Goal: Information Seeking & Learning: Get advice/opinions

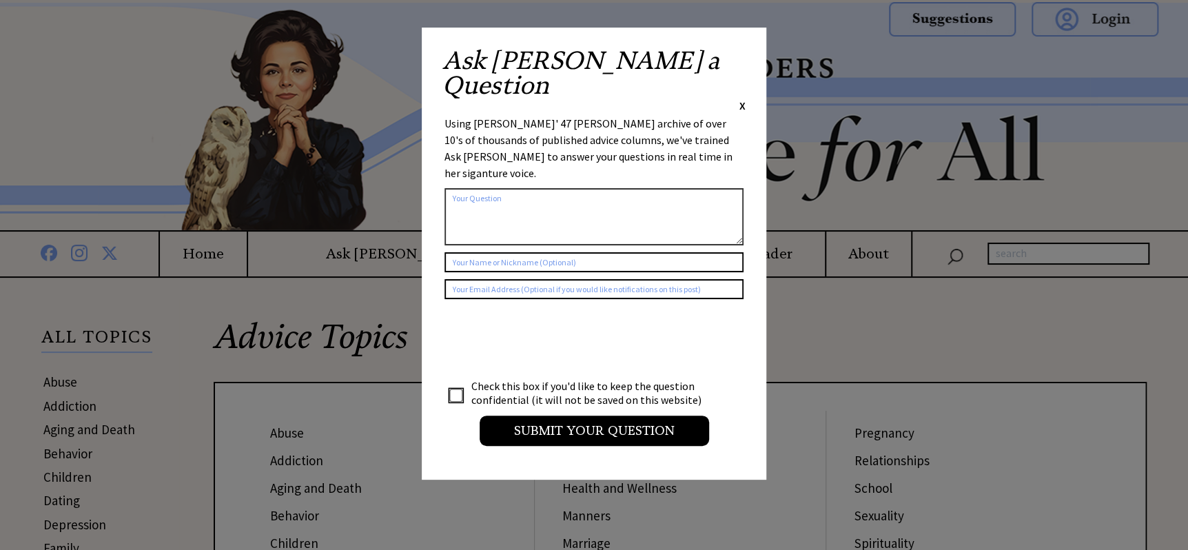
click at [741, 99] on span "X" at bounding box center [742, 106] width 6 height 14
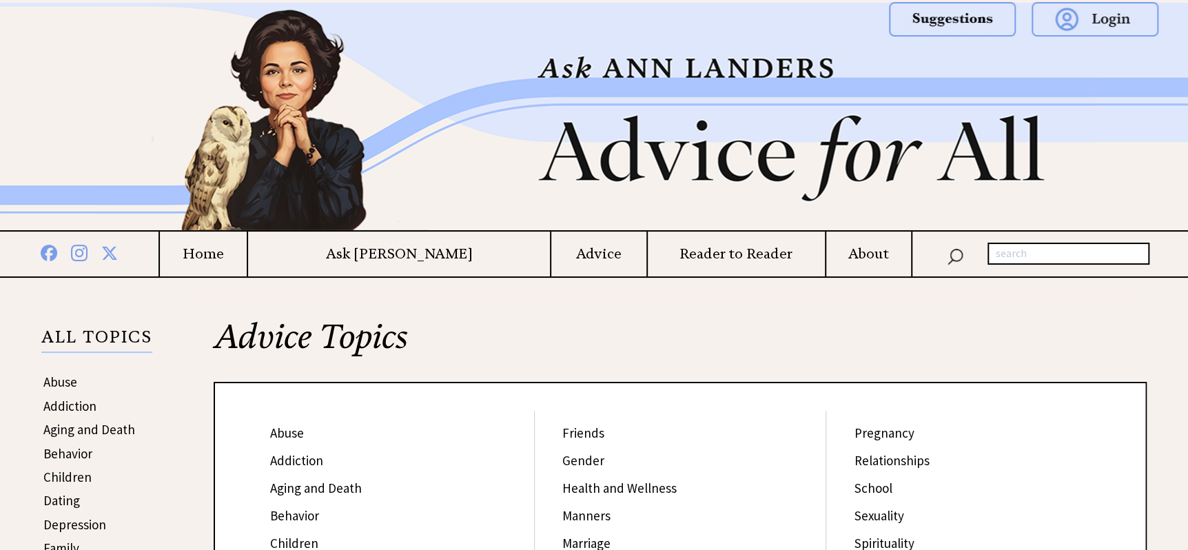
click at [551, 255] on h4 "Advice" at bounding box center [598, 253] width 95 height 17
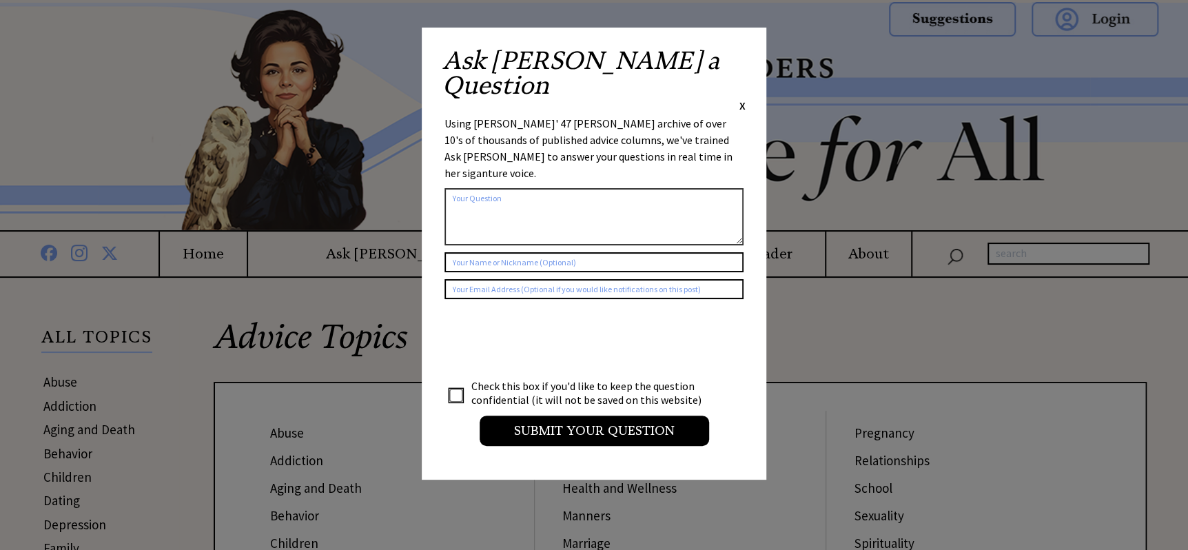
click at [740, 99] on span "X" at bounding box center [742, 106] width 6 height 14
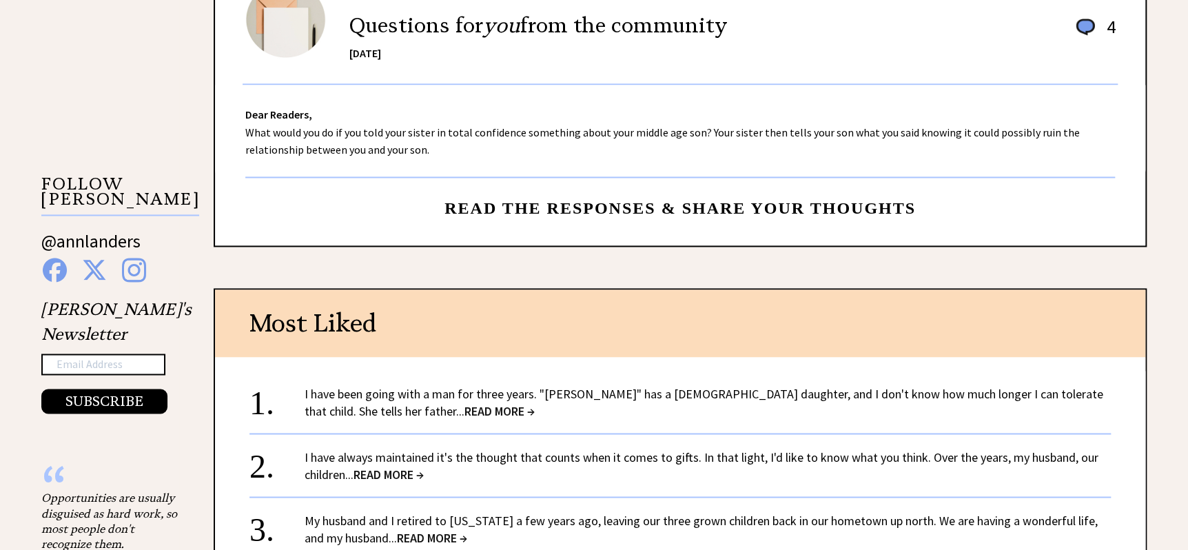
scroll to position [1330, 0]
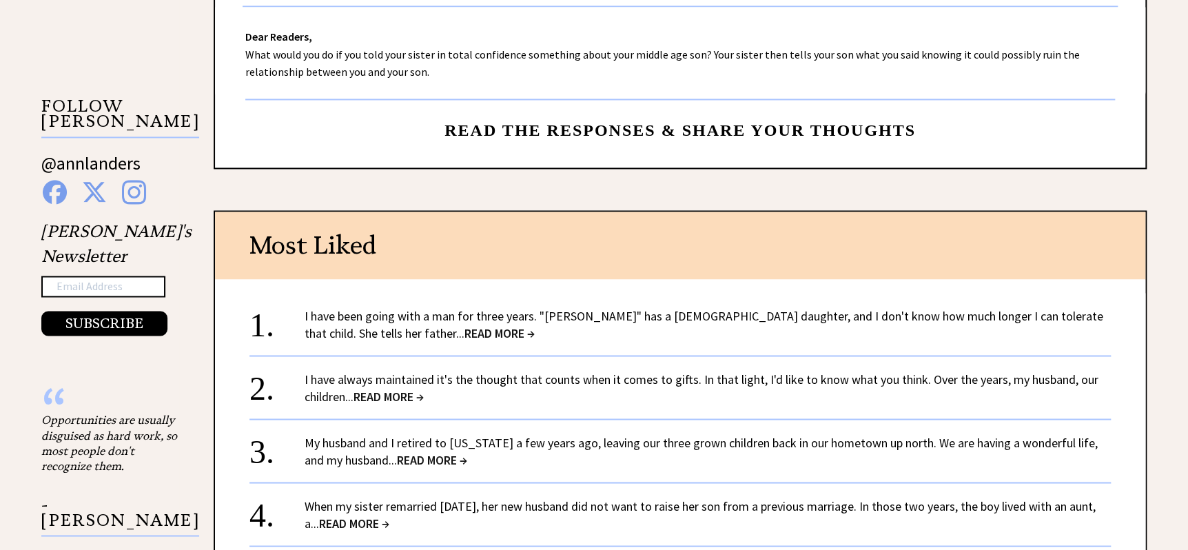
click at [464, 330] on span "READ MORE →" at bounding box center [499, 332] width 70 height 16
